Goal: Transaction & Acquisition: Purchase product/service

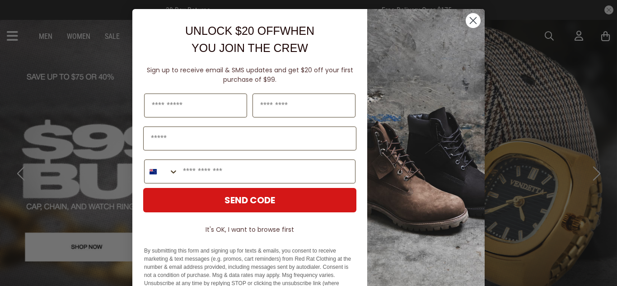
click at [477, 21] on circle "Close dialog" at bounding box center [473, 20] width 15 height 15
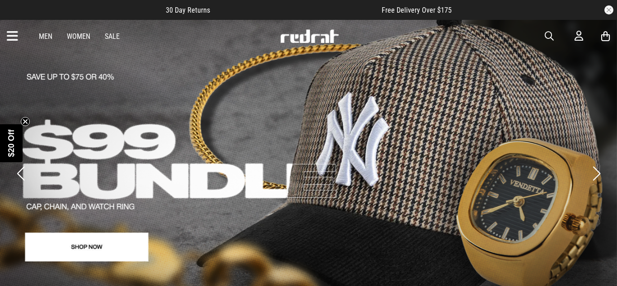
click at [107, 37] on link "Sale" at bounding box center [112, 36] width 15 height 9
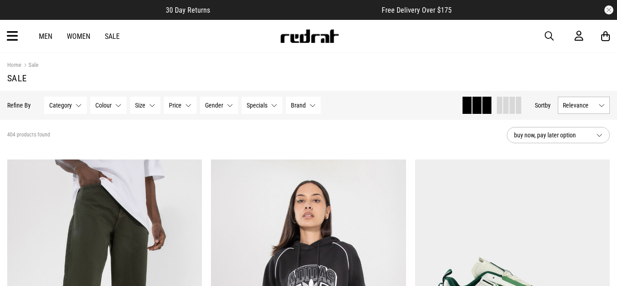
click at [10, 37] on icon at bounding box center [12, 36] width 11 height 15
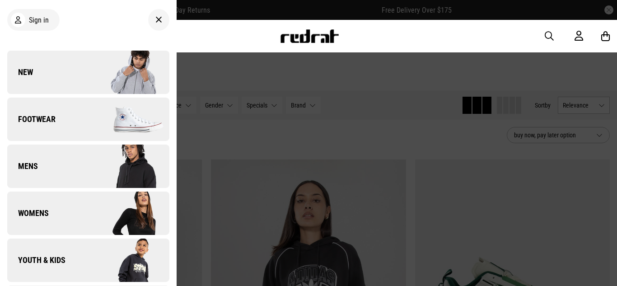
click at [93, 248] on img at bounding box center [128, 260] width 81 height 45
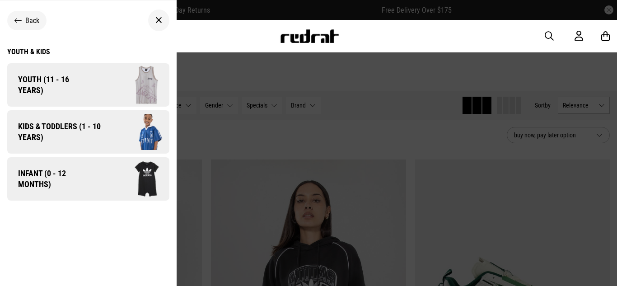
click at [97, 131] on span "Kids & Toddlers (1 - 10 years)" at bounding box center [56, 132] width 98 height 22
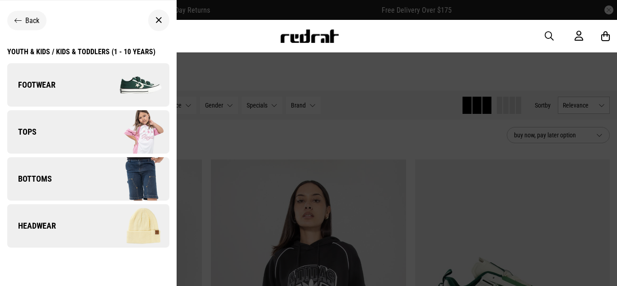
click at [80, 180] on link "Bottoms" at bounding box center [88, 178] width 162 height 43
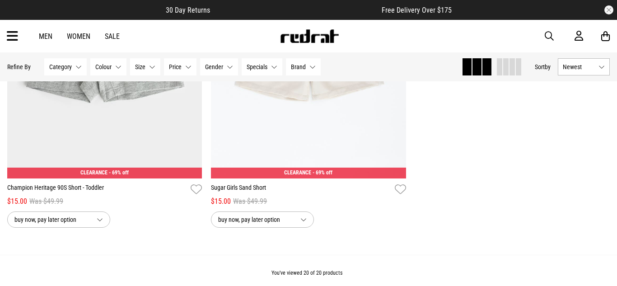
scroll to position [2312, 0]
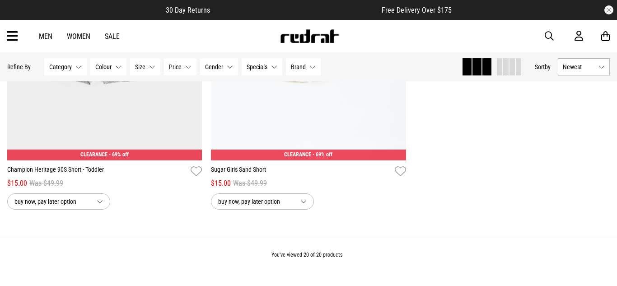
click at [549, 34] on span "button" at bounding box center [549, 36] width 9 height 11
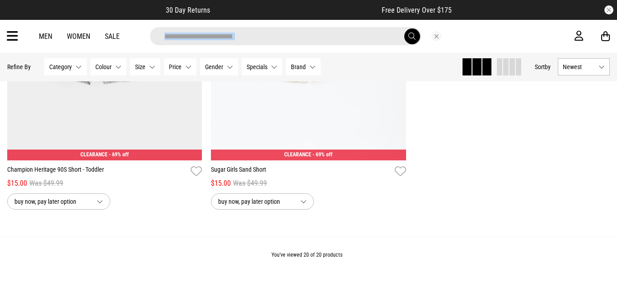
drag, startPoint x: 549, startPoint y: 34, endPoint x: 384, endPoint y: 38, distance: 165.3
click at [384, 38] on div at bounding box center [301, 36] width 548 height 18
click at [384, 38] on input "search" at bounding box center [285, 36] width 271 height 18
click at [369, 37] on input "search" at bounding box center [285, 36] width 271 height 18
type input "*******"
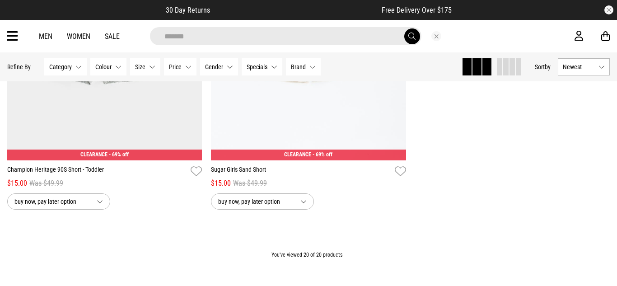
click at [404, 28] on button "submit" at bounding box center [412, 36] width 16 height 16
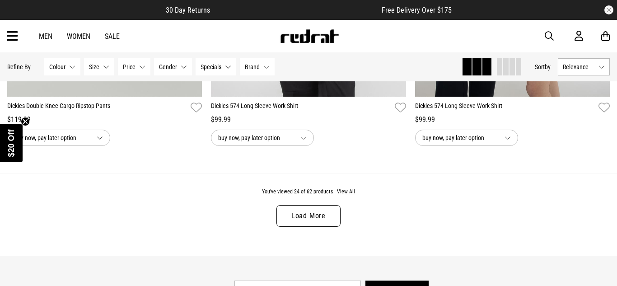
scroll to position [2704, 0]
click at [319, 211] on link "Load More" at bounding box center [308, 216] width 64 height 22
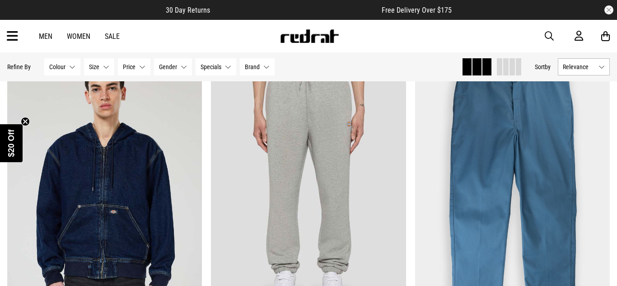
scroll to position [108, 0]
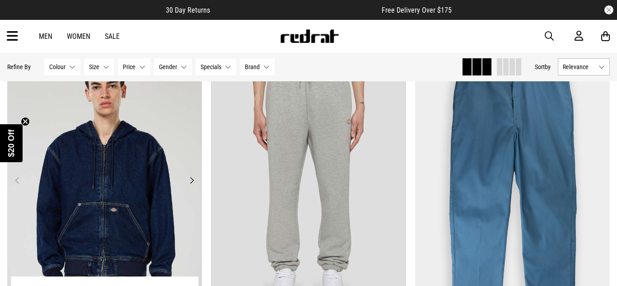
click at [110, 244] on img at bounding box center [104, 185] width 195 height 273
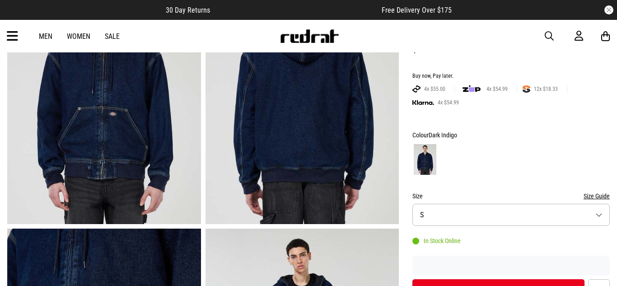
click at [514, 213] on button "Size S" at bounding box center [510, 215] width 197 height 22
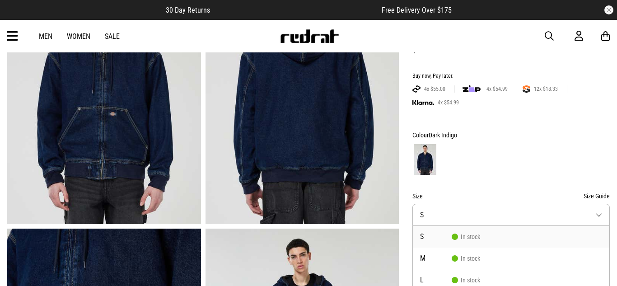
scroll to position [175, 0]
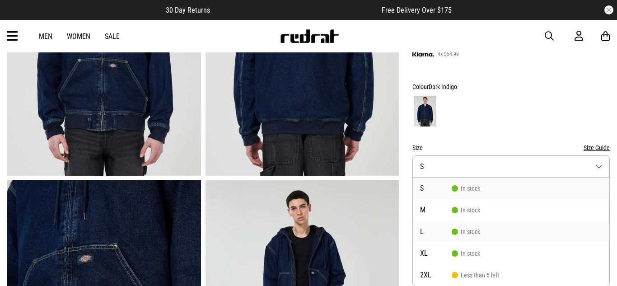
click at [444, 230] on span "L" at bounding box center [436, 231] width 32 height 7
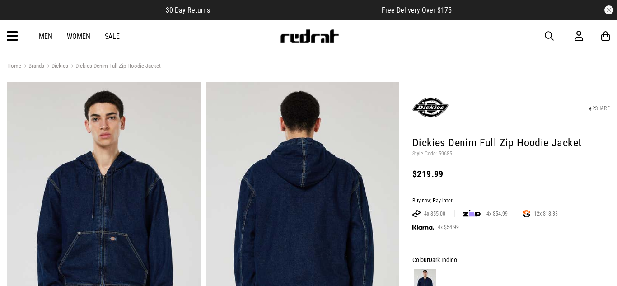
scroll to position [0, 0]
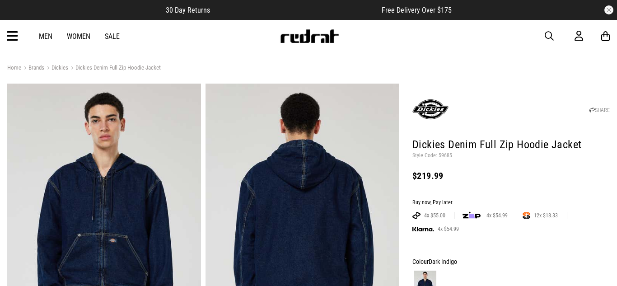
click at [187, 29] on div "Men Women Sale Sign in New Back Footwear Back Mens Back Womens Back Youth & Kid…" at bounding box center [308, 36] width 617 height 33
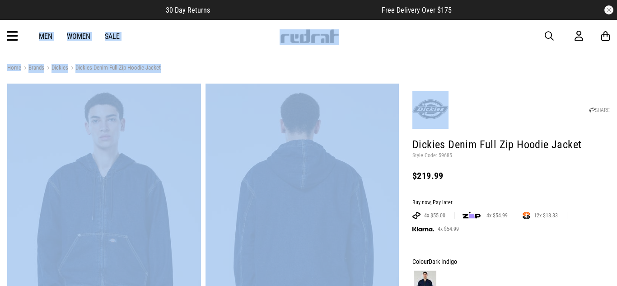
drag, startPoint x: 47, startPoint y: 24, endPoint x: 551, endPoint y: 92, distance: 508.6
click at [551, 92] on div "SHARE" at bounding box center [510, 107] width 197 height 43
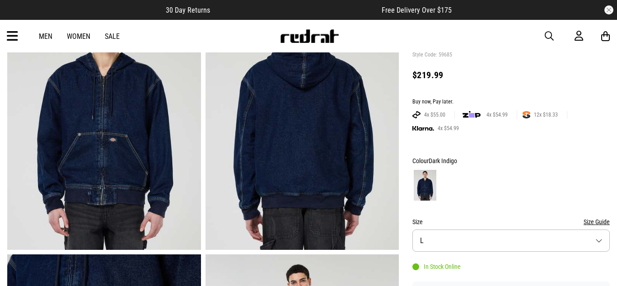
scroll to position [108, 0]
